Goal: Information Seeking & Learning: Learn about a topic

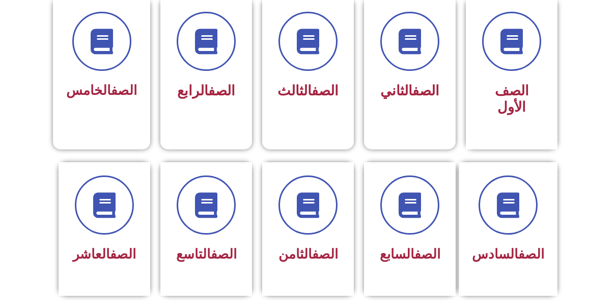
scroll to position [287, 0]
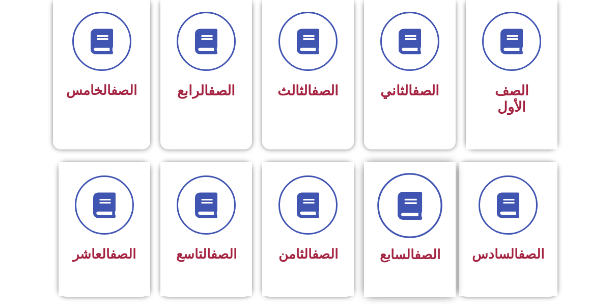
click at [414, 191] on icon at bounding box center [410, 205] width 28 height 28
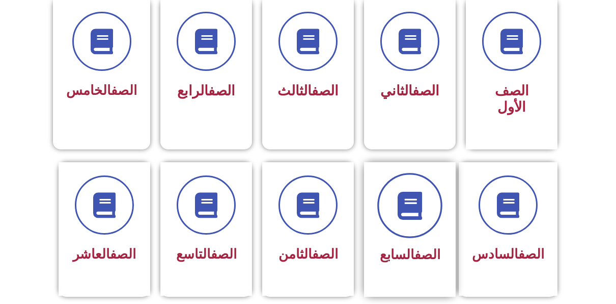
drag, startPoint x: 414, startPoint y: 185, endPoint x: 405, endPoint y: 192, distance: 10.6
click at [405, 192] on icon at bounding box center [410, 205] width 28 height 28
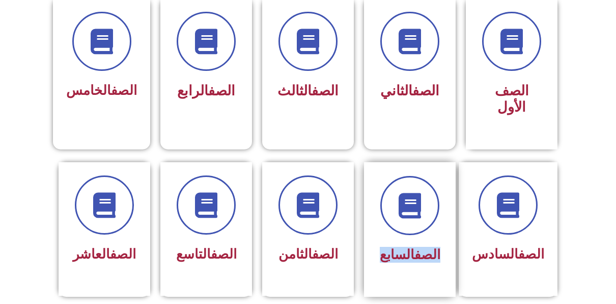
drag, startPoint x: 405, startPoint y: 192, endPoint x: 401, endPoint y: 226, distance: 34.4
click at [401, 226] on div "الصف السابع" at bounding box center [410, 222] width 64 height 92
click at [401, 243] on div "الصف السابع" at bounding box center [410, 255] width 64 height 25
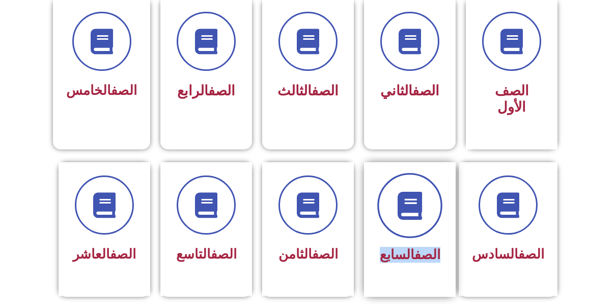
click at [404, 196] on icon at bounding box center [410, 205] width 28 height 28
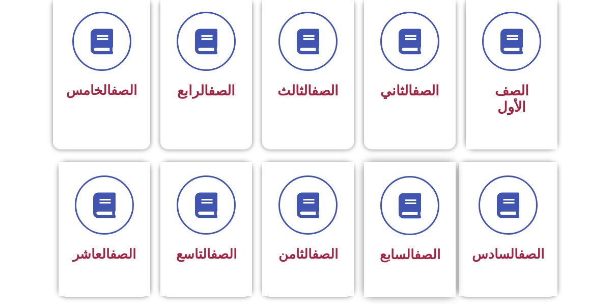
click at [418, 247] on link "الصف" at bounding box center [428, 254] width 26 height 15
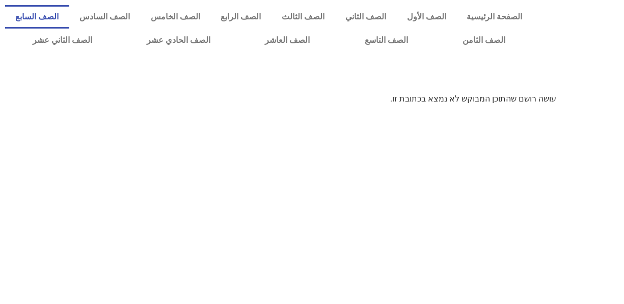
click at [69, 18] on link "الصف السابع" at bounding box center [37, 16] width 64 height 23
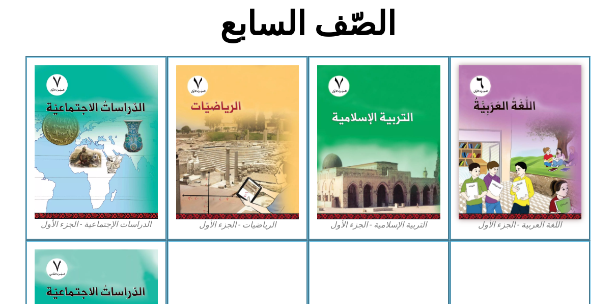
scroll to position [256, 0]
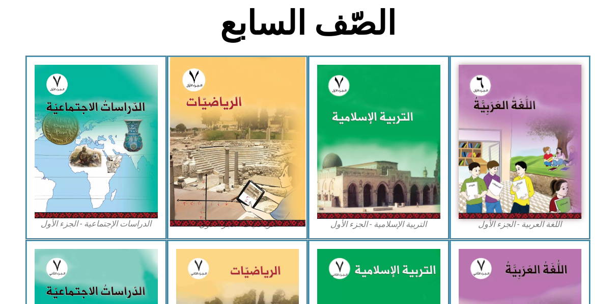
click at [235, 152] on img at bounding box center [238, 141] width 136 height 169
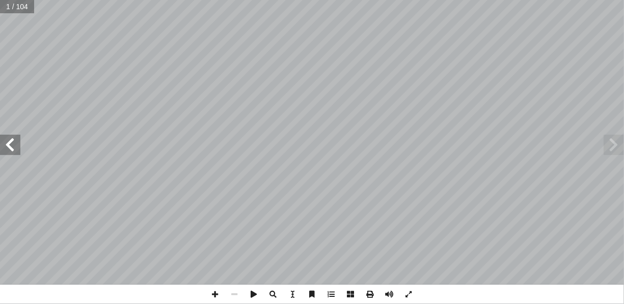
click at [9, 145] on span at bounding box center [10, 145] width 20 height 20
click at [12, 147] on span at bounding box center [10, 145] width 20 height 20
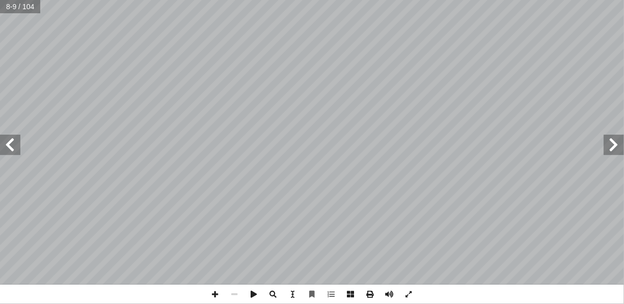
click at [9, 142] on span at bounding box center [10, 145] width 20 height 20
click at [73, 93] on html "الصفحة الرئيسية الصف الأول الصف الثاني الصف الثالث الصف الرابع الصف الخامس الصف…" at bounding box center [312, 46] width 624 height 93
click at [203, 93] on html "الصفحة الرئيسية الصف الأول الصف الثاني الصف الثالث الصف الرابع الصف الخامس الصف…" at bounding box center [312, 46] width 624 height 93
click at [306, 93] on html "الصفحة الرئيسية الصف الأول الصف الثاني الصف الثالث الصف الرابع الصف الخامس الصف…" at bounding box center [312, 46] width 624 height 93
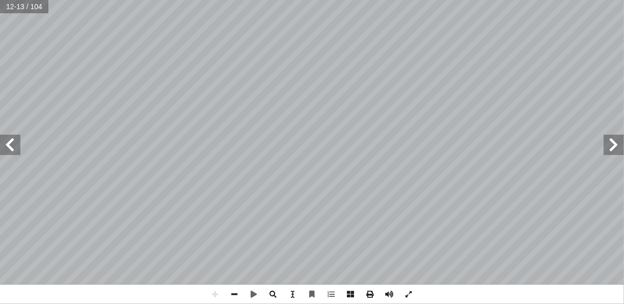
click at [329, 93] on html "الصفحة الرئيسية الصف الأول الصف الثاني الصف الثالث الصف الرابع الصف الخامس الصف…" at bounding box center [312, 46] width 624 height 93
click at [2, 148] on span at bounding box center [10, 145] width 20 height 20
